Goal: Communication & Community: Answer question/provide support

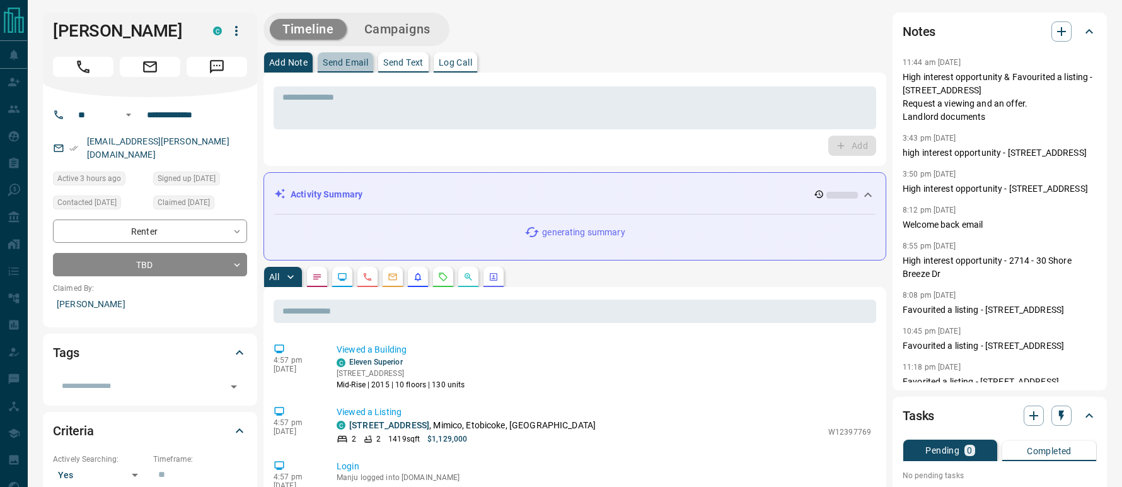
drag, startPoint x: 343, startPoint y: 55, endPoint x: 346, endPoint y: 73, distance: 17.8
click at [344, 56] on button "Send Email" at bounding box center [345, 62] width 55 height 20
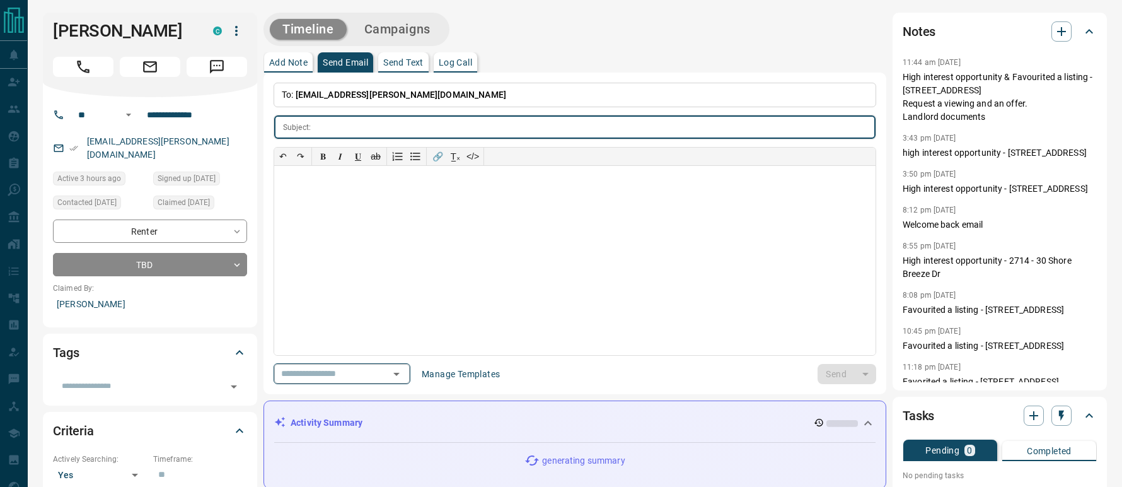
drag, startPoint x: 409, startPoint y: 374, endPoint x: 404, endPoint y: 366, distance: 9.6
click at [404, 374] on icon "Open" at bounding box center [396, 373] width 15 height 15
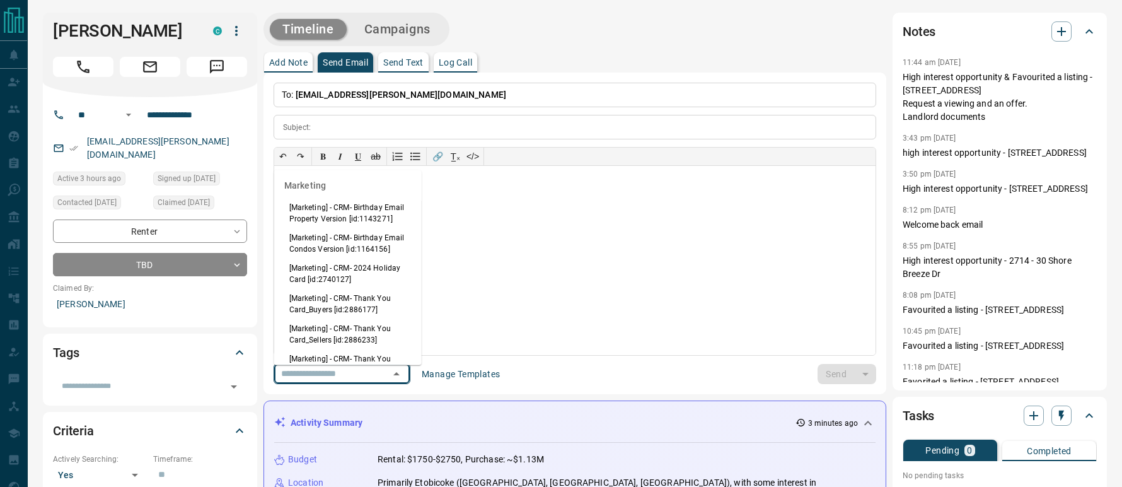
scroll to position [1429, 0]
click at [313, 146] on li "High Interest Opportunity [id:308]" at bounding box center [348, 136] width 148 height 19
type input "**********"
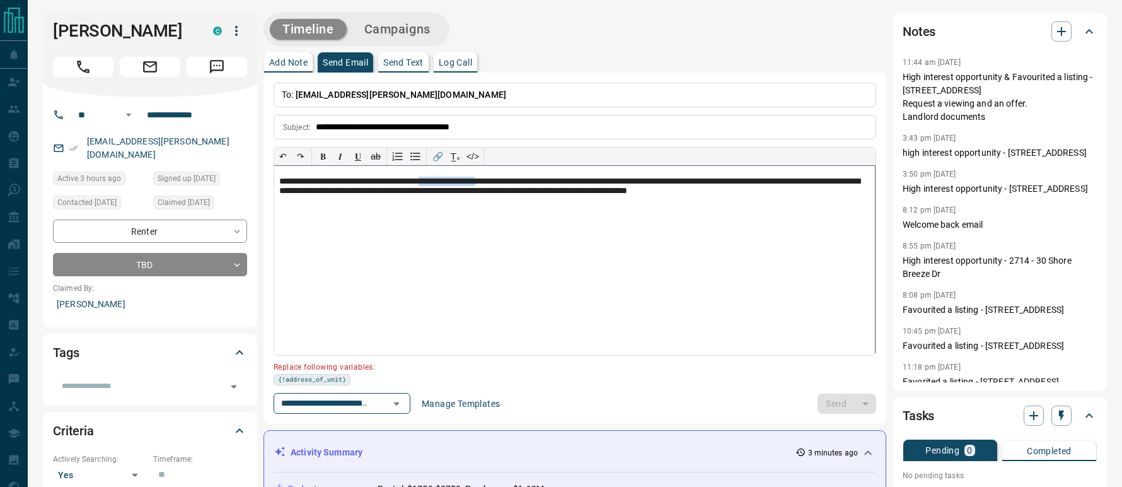
drag, startPoint x: 516, startPoint y: 183, endPoint x: 457, endPoint y: 182, distance: 58.6
click at [457, 182] on p "**********" at bounding box center [574, 188] width 591 height 22
paste div
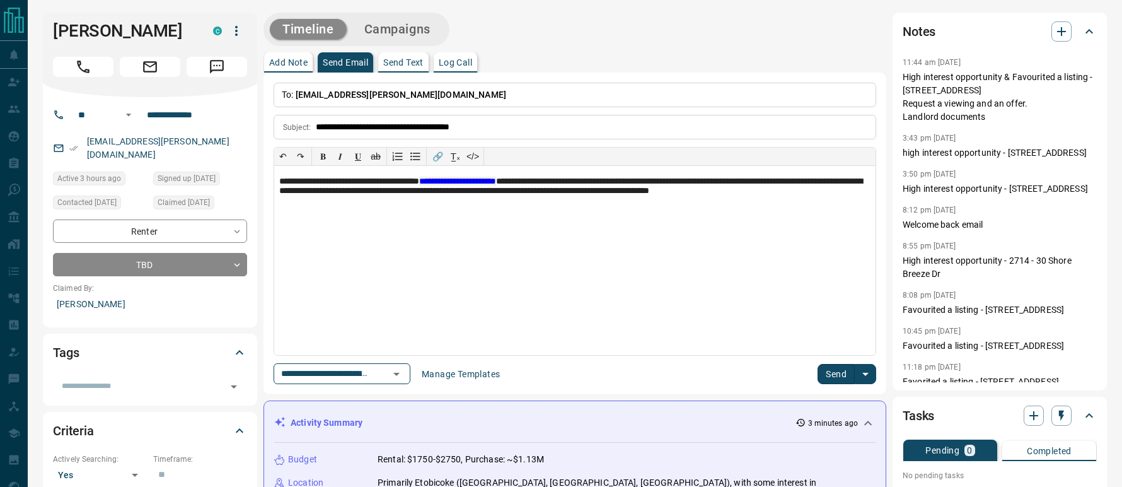
click at [843, 379] on button "Send" at bounding box center [836, 374] width 37 height 20
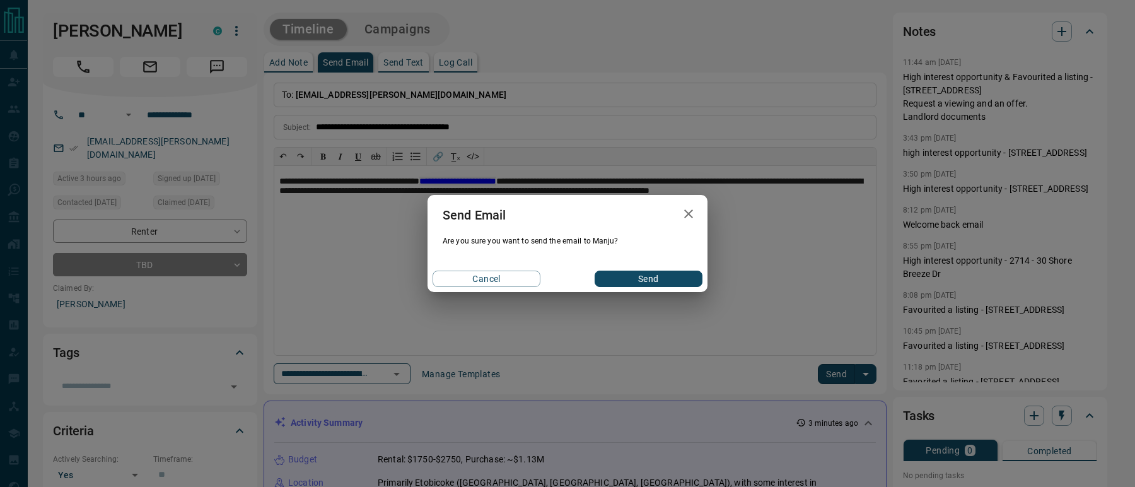
click at [647, 283] on button "Send" at bounding box center [649, 279] width 108 height 16
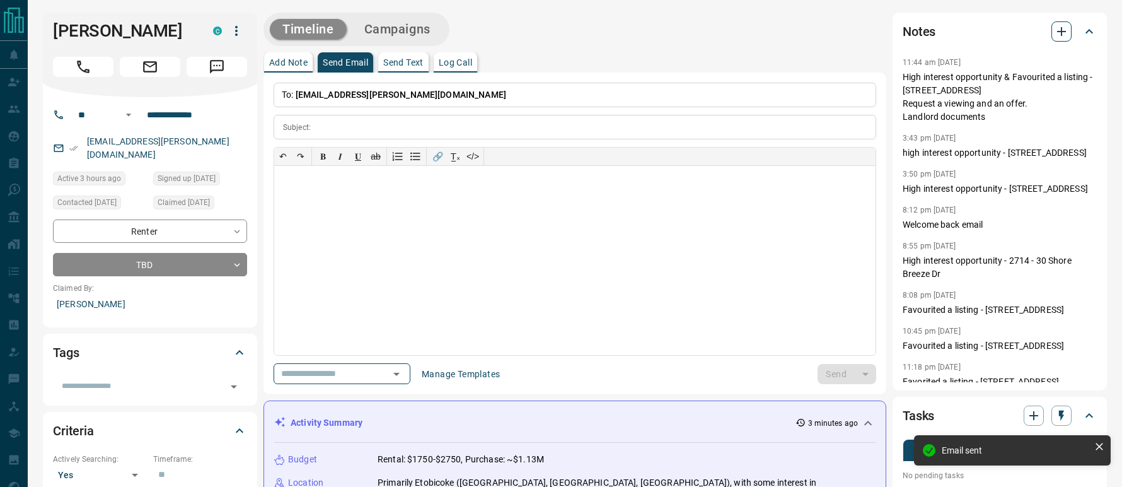
click at [1062, 34] on icon "button" at bounding box center [1061, 31] width 9 height 9
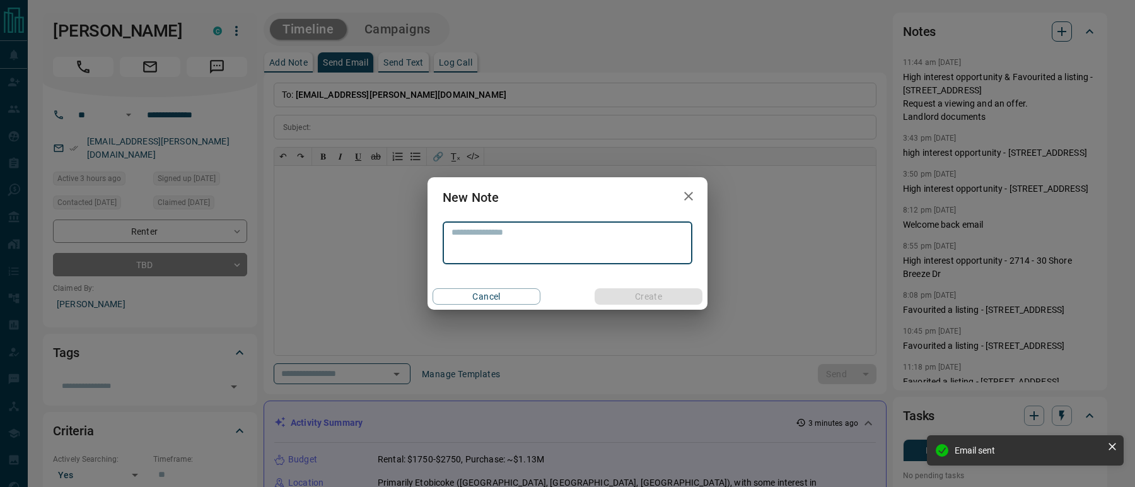
type textarea "*"
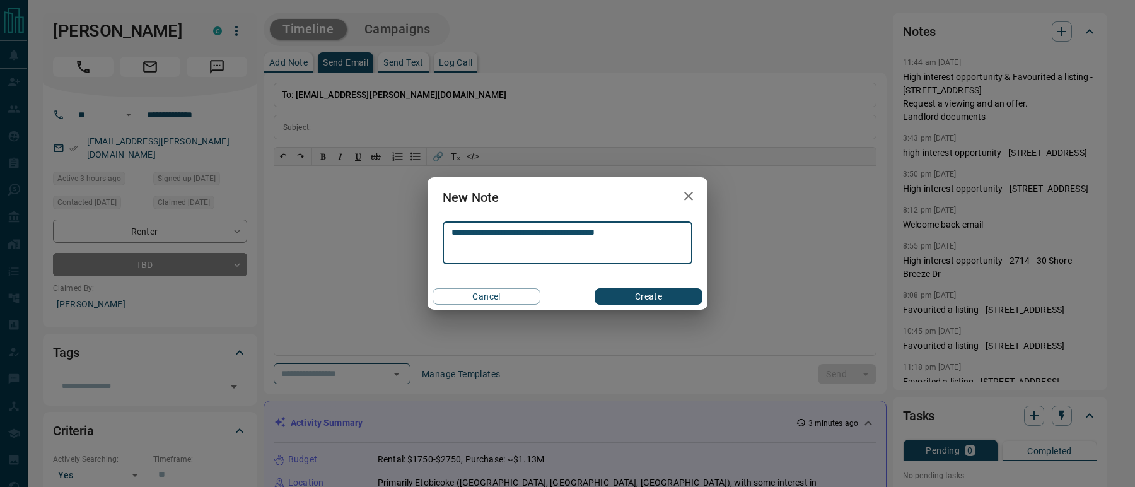
type textarea "**********"
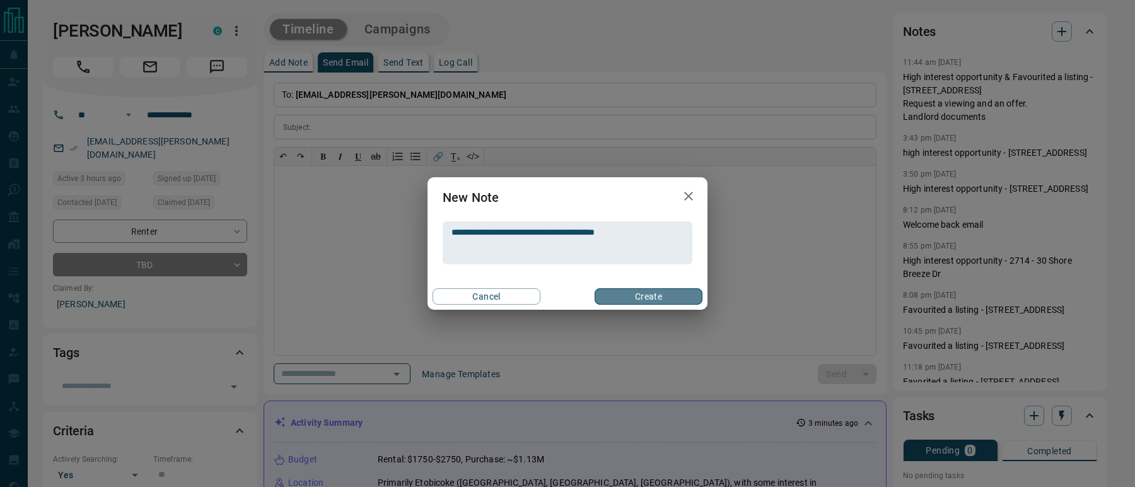
click at [668, 296] on button "Create" at bounding box center [649, 296] width 108 height 16
